Goal: Transaction & Acquisition: Purchase product/service

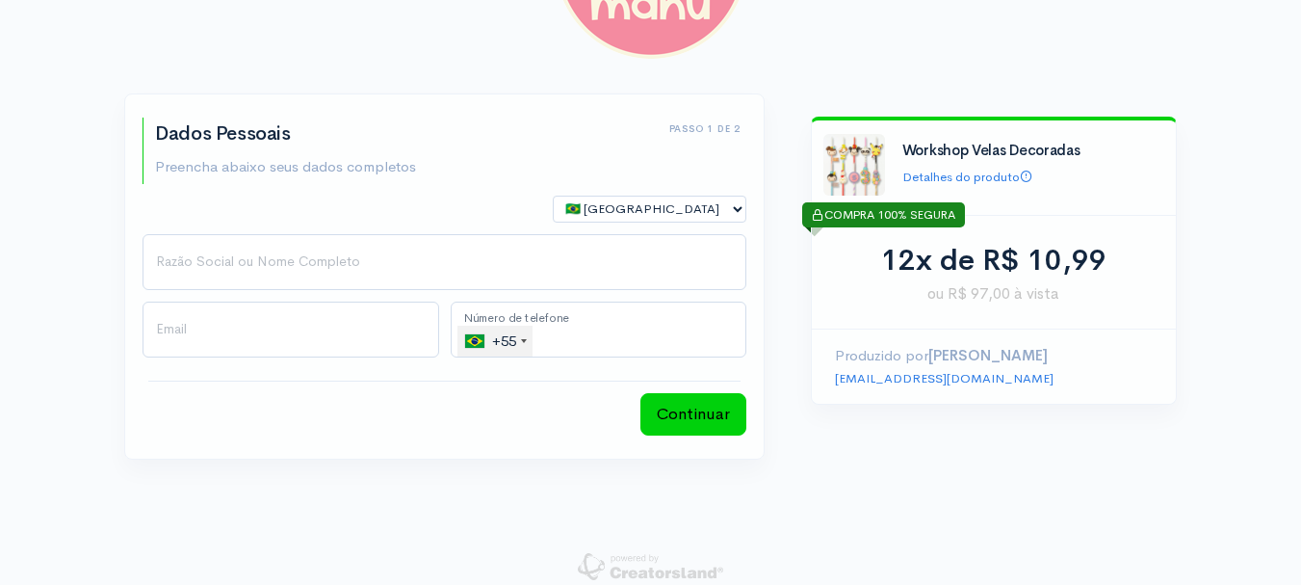
scroll to position [190, 0]
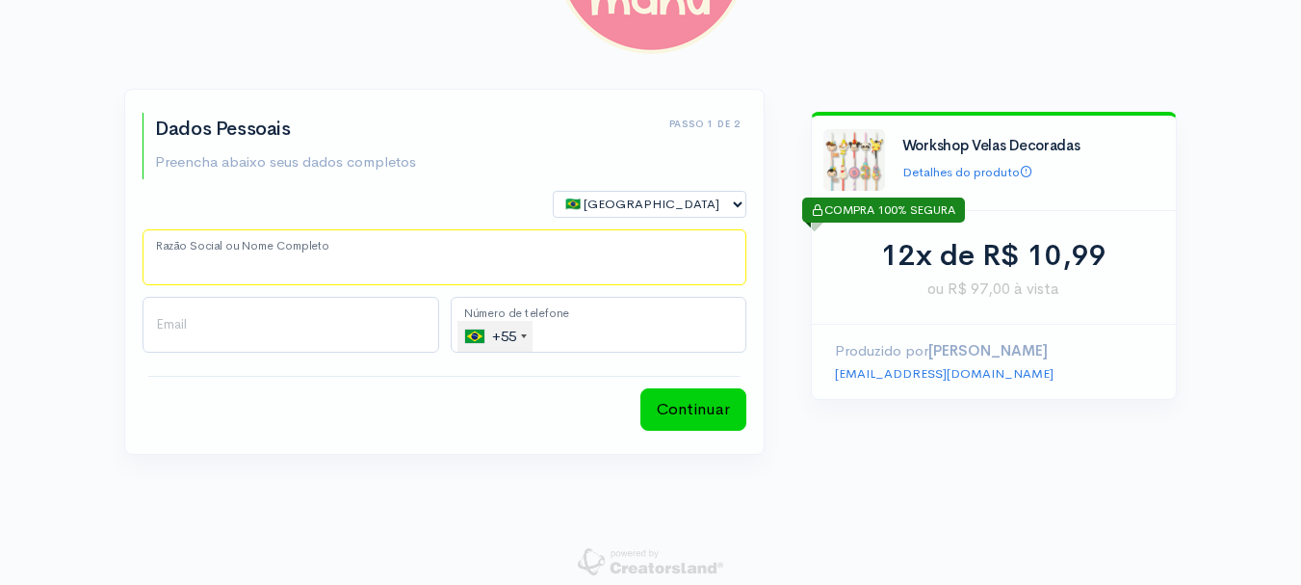
click at [246, 256] on input "Razão Social ou Nome Completo" at bounding box center [445, 257] width 604 height 56
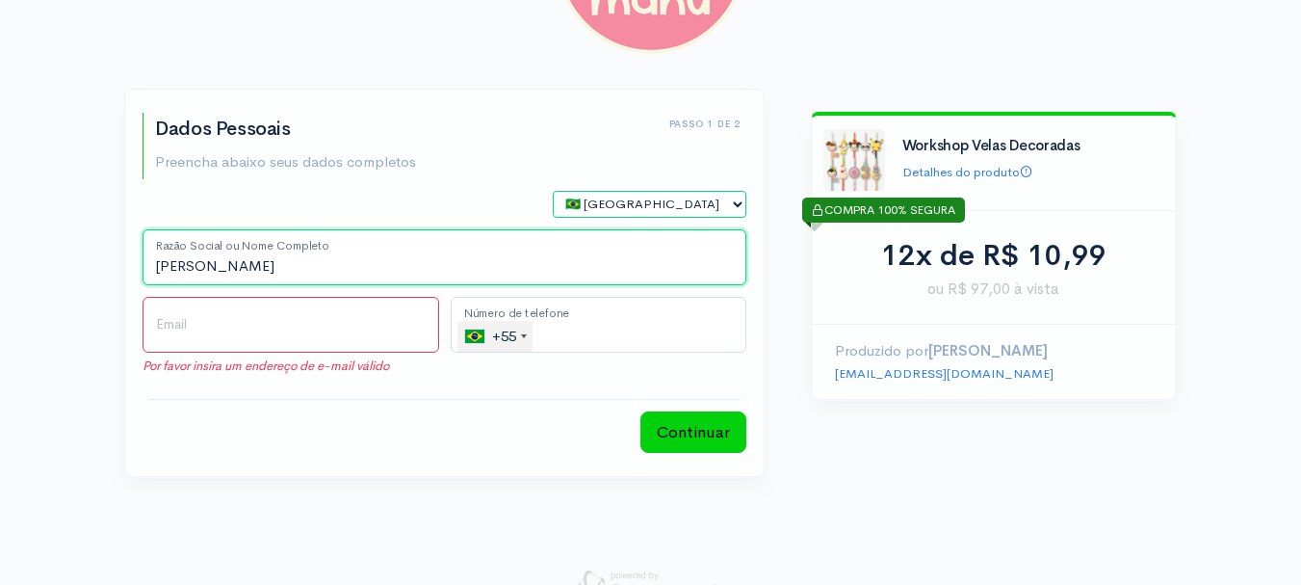
drag, startPoint x: 297, startPoint y: 274, endPoint x: 205, endPoint y: 268, distance: 91.7
click at [205, 268] on input "[PERSON_NAME]" at bounding box center [445, 257] width 604 height 56
type input "[PERSON_NAME]"
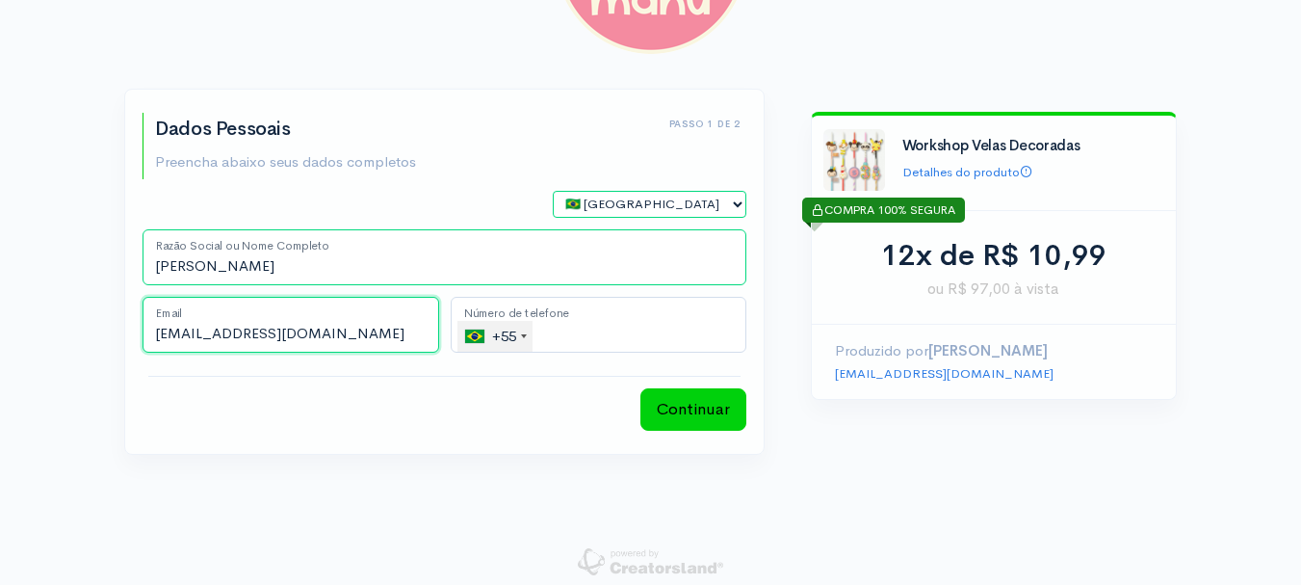
type input "[EMAIL_ADDRESS][DOMAIN_NAME]"
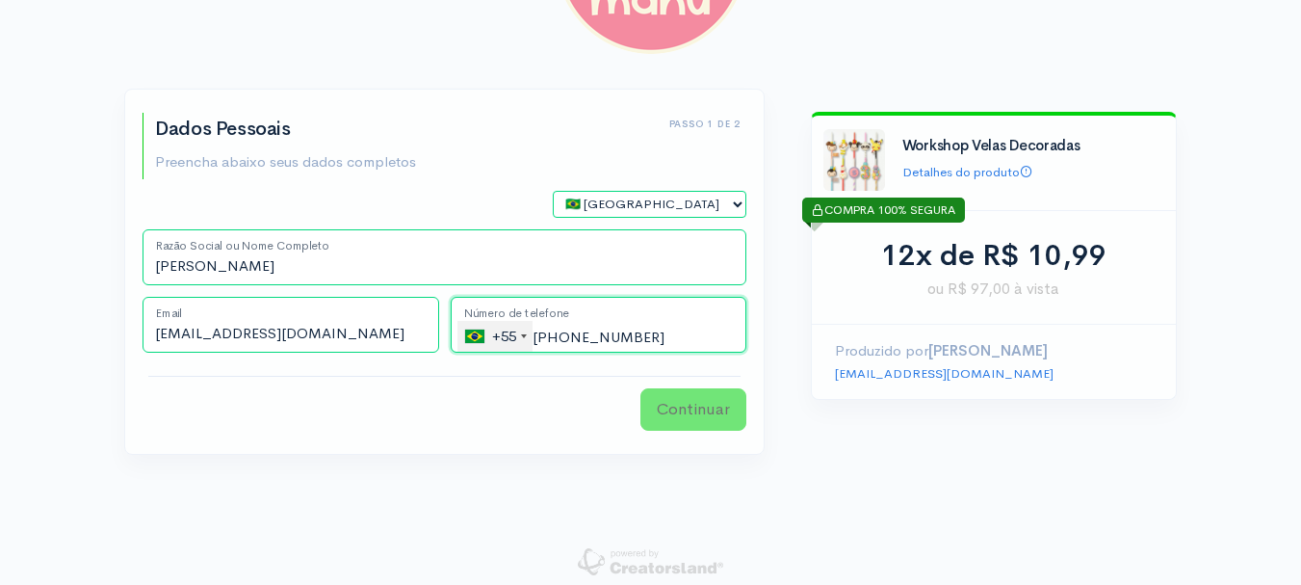
type input "[PHONE_NUMBER]"
click at [686, 403] on button "Continuar" at bounding box center [693, 409] width 106 height 42
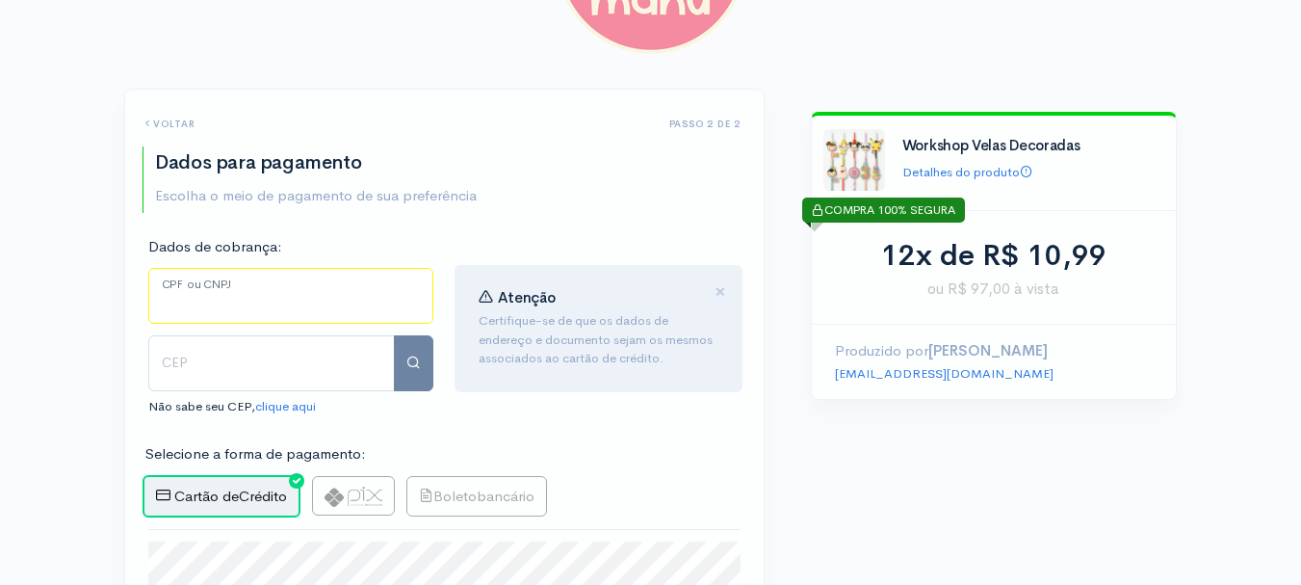
click at [222, 294] on input "CPF ou CNPJ" at bounding box center [290, 296] width 285 height 56
type input "345.131.018-06"
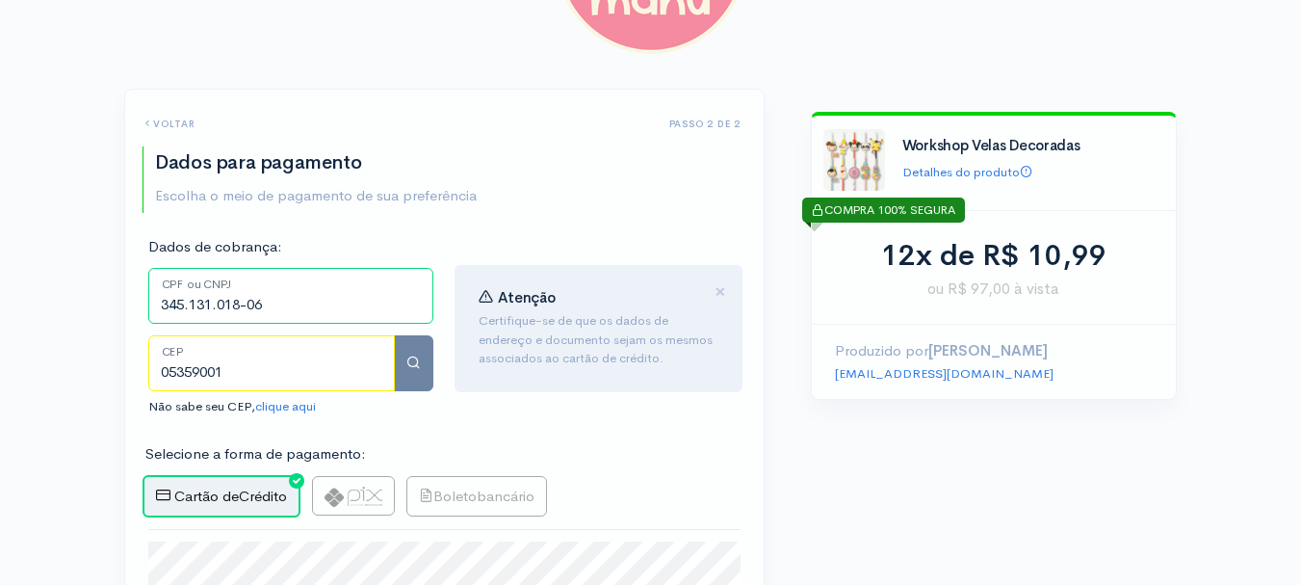
type input "05359001"
type input "[GEOGRAPHIC_DATA]"
type input "Vila Butantã"
type input "[GEOGRAPHIC_DATA]"
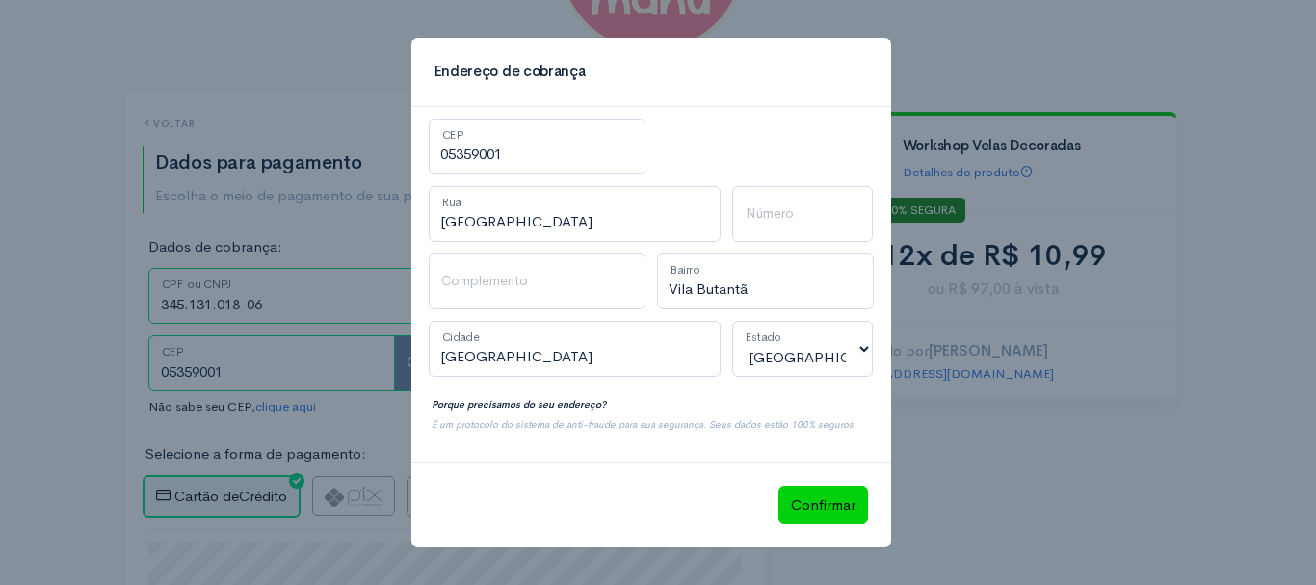
click at [266, 563] on div "Endereço de cobrança 05359001 CEP [GEOGRAPHIC_DATA] Número Complemento [GEOGRAP…" at bounding box center [658, 292] width 1316 height 585
click at [793, 218] on input "Número" at bounding box center [802, 214] width 141 height 56
click at [772, 229] on input "Número" at bounding box center [802, 214] width 141 height 56
type input "647"
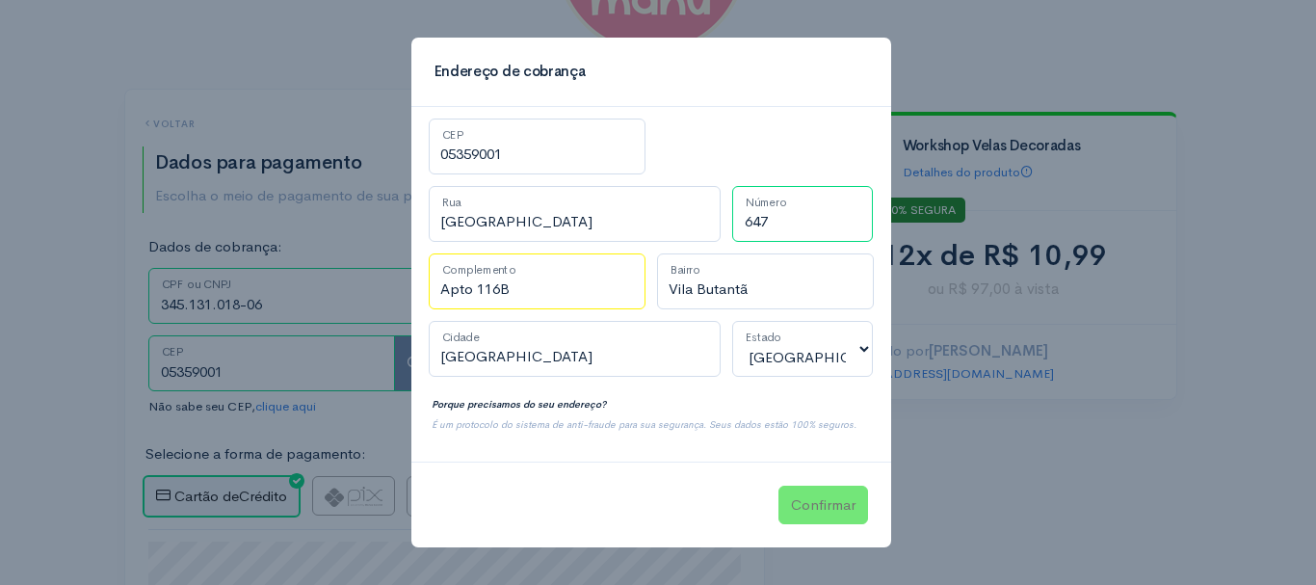
type input "Apto 116B"
click at [825, 518] on button "Confirmar" at bounding box center [823, 504] width 90 height 39
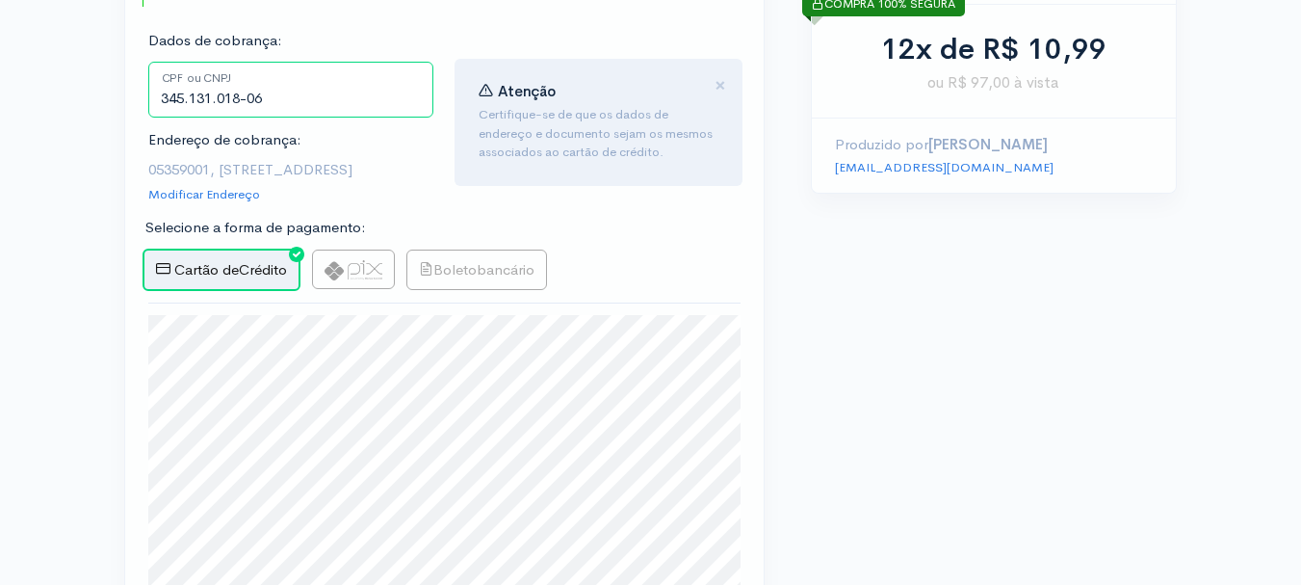
scroll to position [462, 0]
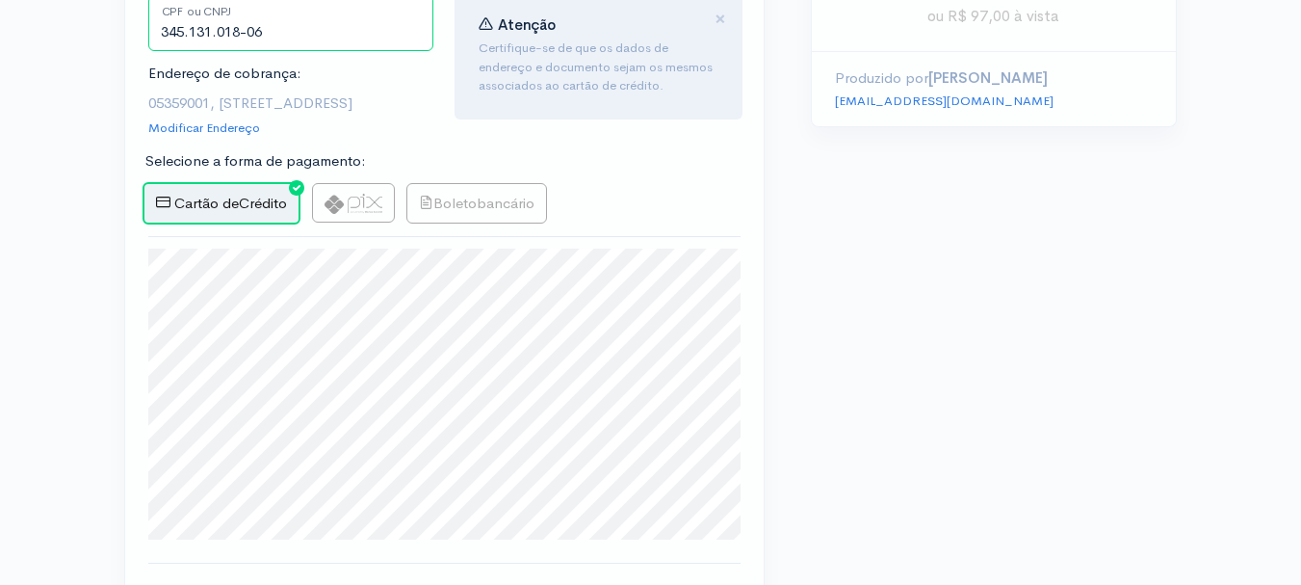
click at [0, 344] on div "step 1 step 1 Passo 1 de 2 Dados Pessoais Preencha abaixo seus dados completos …" at bounding box center [650, 176] width 1301 height 1277
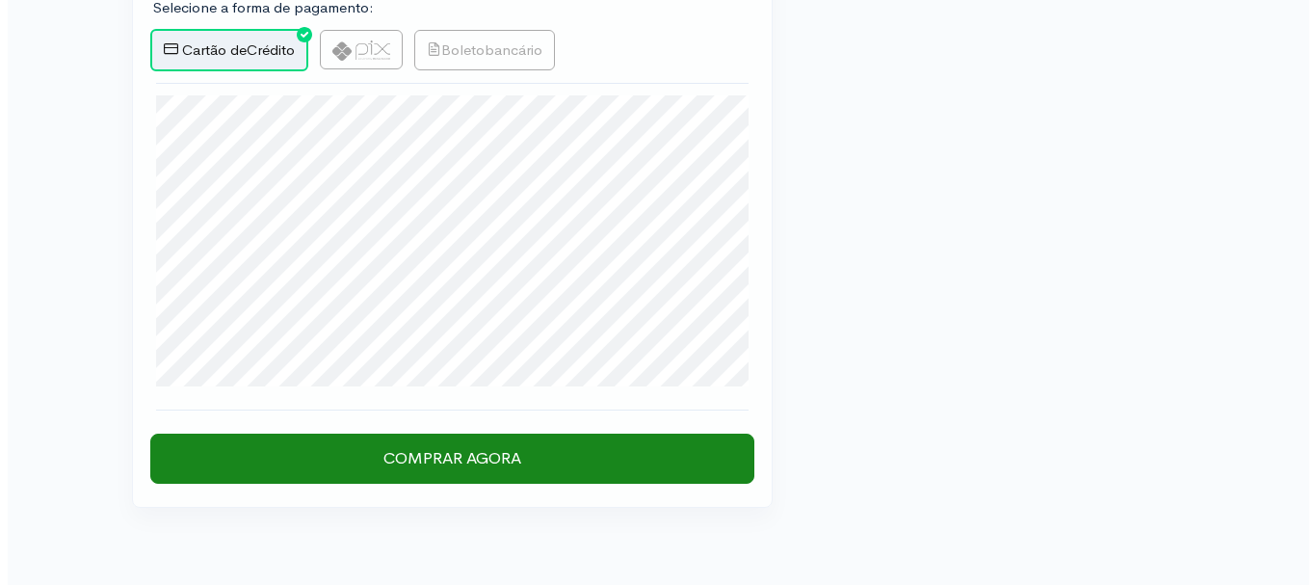
scroll to position [617, 0]
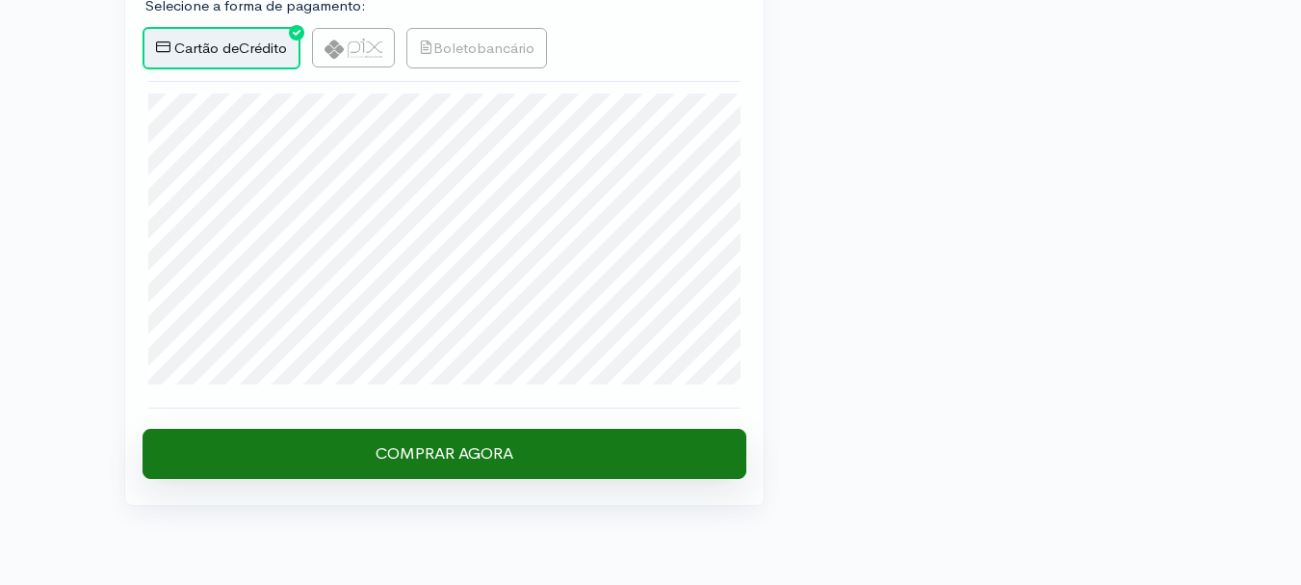
click at [442, 479] on input "Comprar Agora" at bounding box center [445, 454] width 604 height 50
